Goal: Contribute content: Add original content to the website for others to see

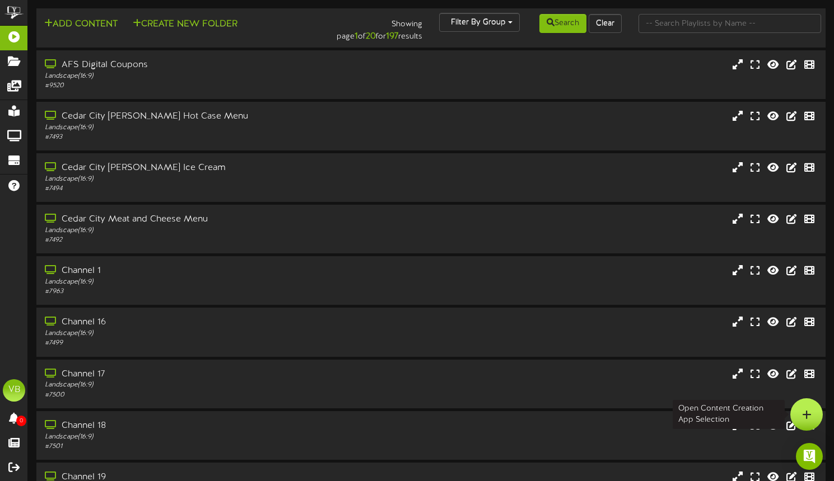
click at [806, 417] on icon at bounding box center [807, 415] width 10 height 10
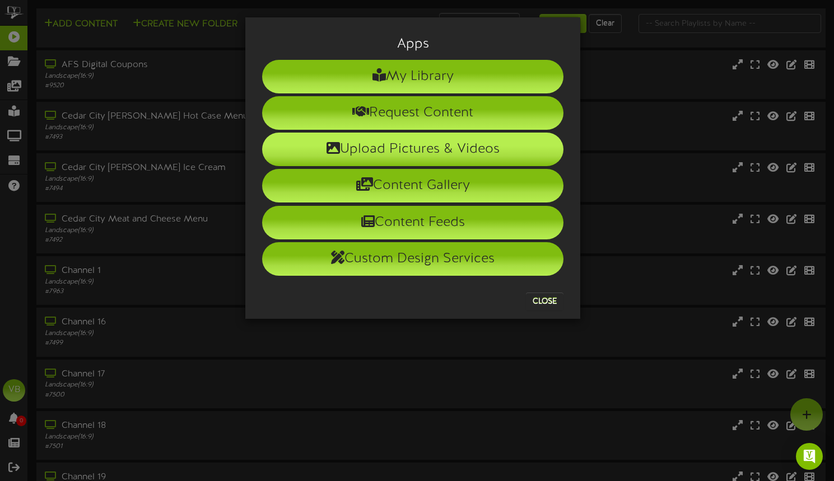
click at [440, 148] on li "Upload Pictures & Videos" at bounding box center [412, 150] width 301 height 34
